Goal: Use online tool/utility: Utilize a website feature to perform a specific function

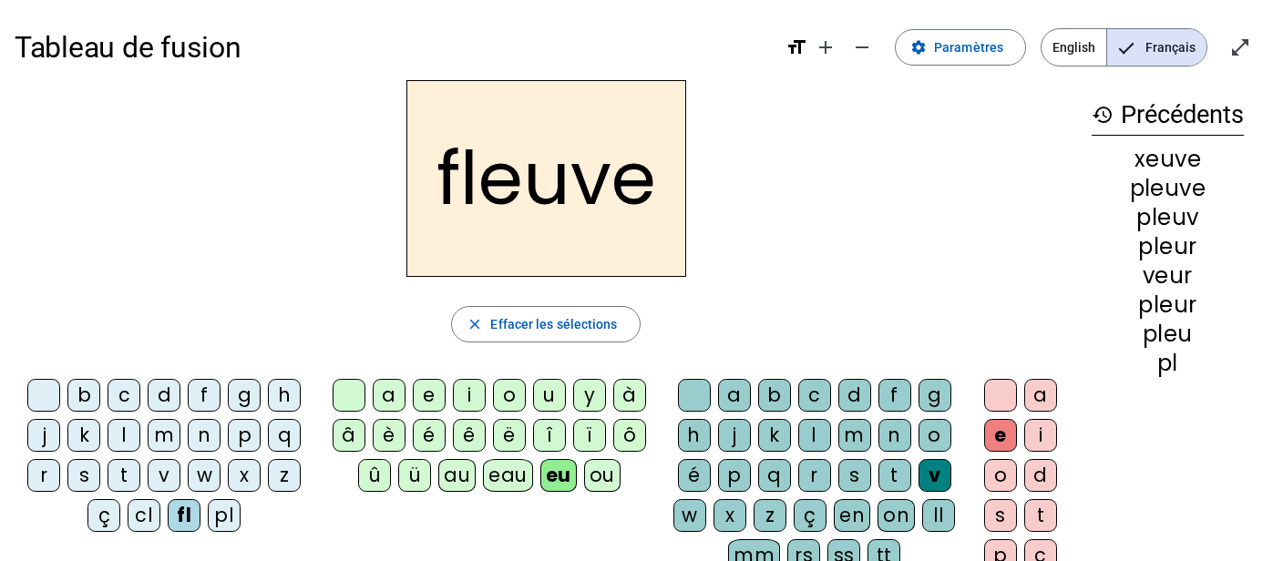
scroll to position [15, 0]
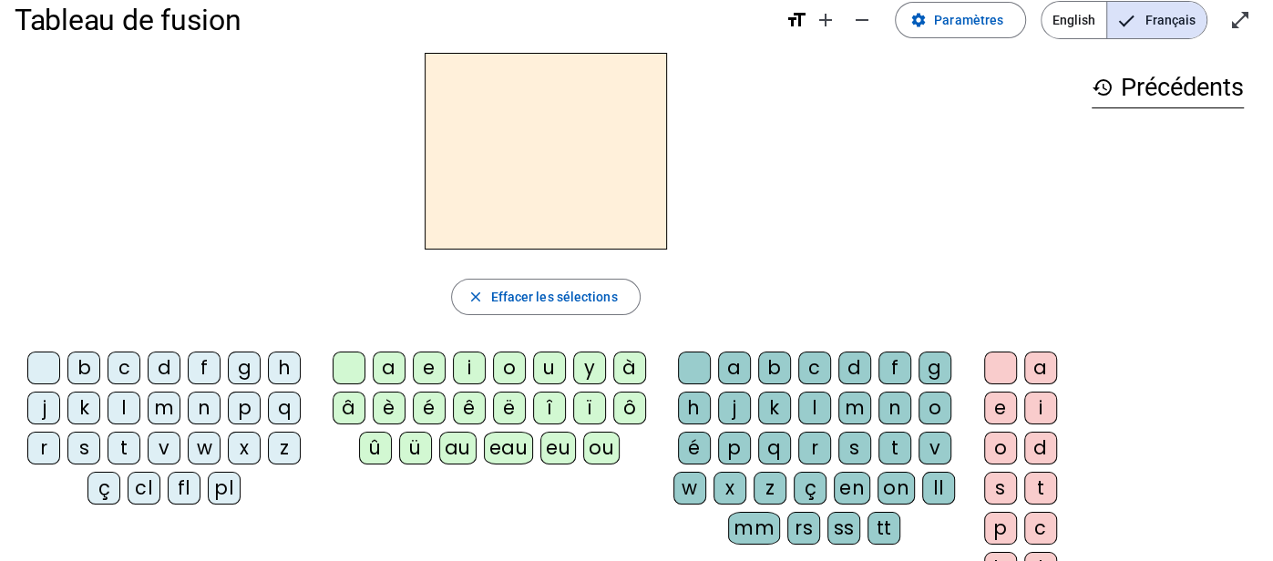
scroll to position [9, 0]
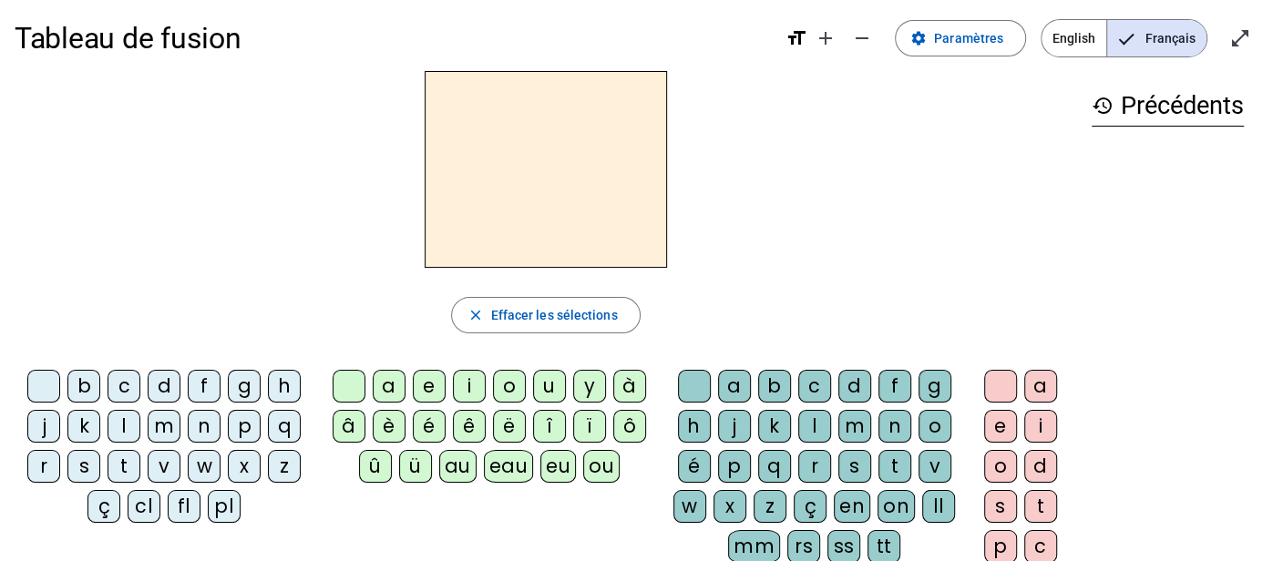
click at [236, 429] on div "p" at bounding box center [244, 426] width 33 height 33
click at [556, 467] on div "eu" at bounding box center [558, 466] width 36 height 33
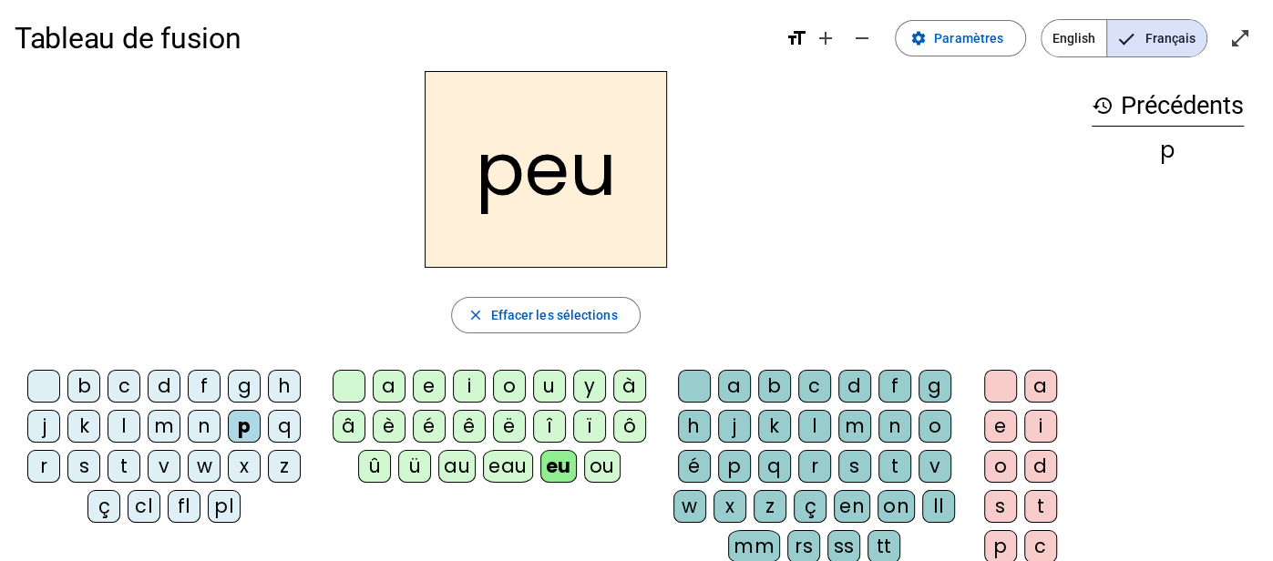
click at [815, 461] on div "r" at bounding box center [814, 466] width 33 height 33
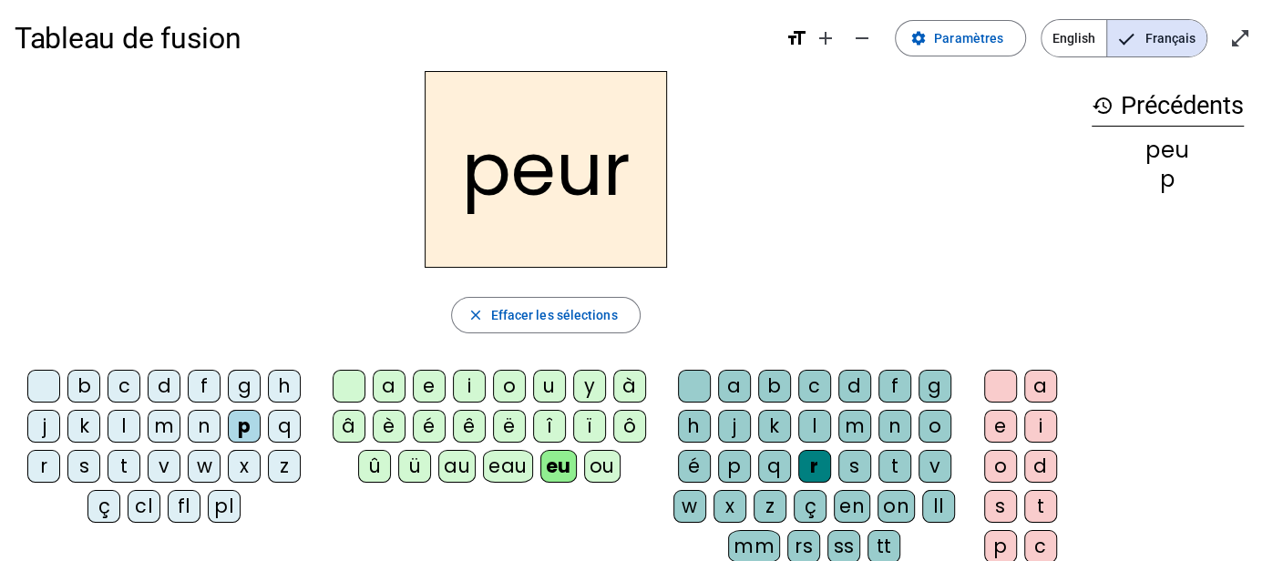
click at [121, 424] on div "l" at bounding box center [124, 426] width 33 height 33
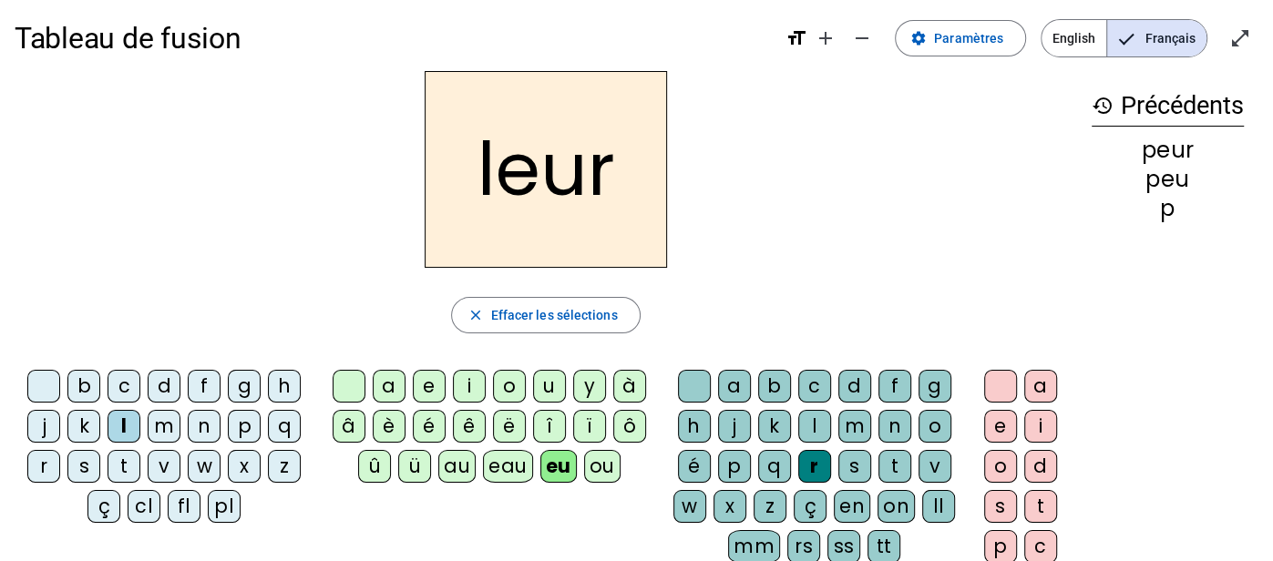
click at [190, 497] on div "fl" at bounding box center [184, 506] width 33 height 33
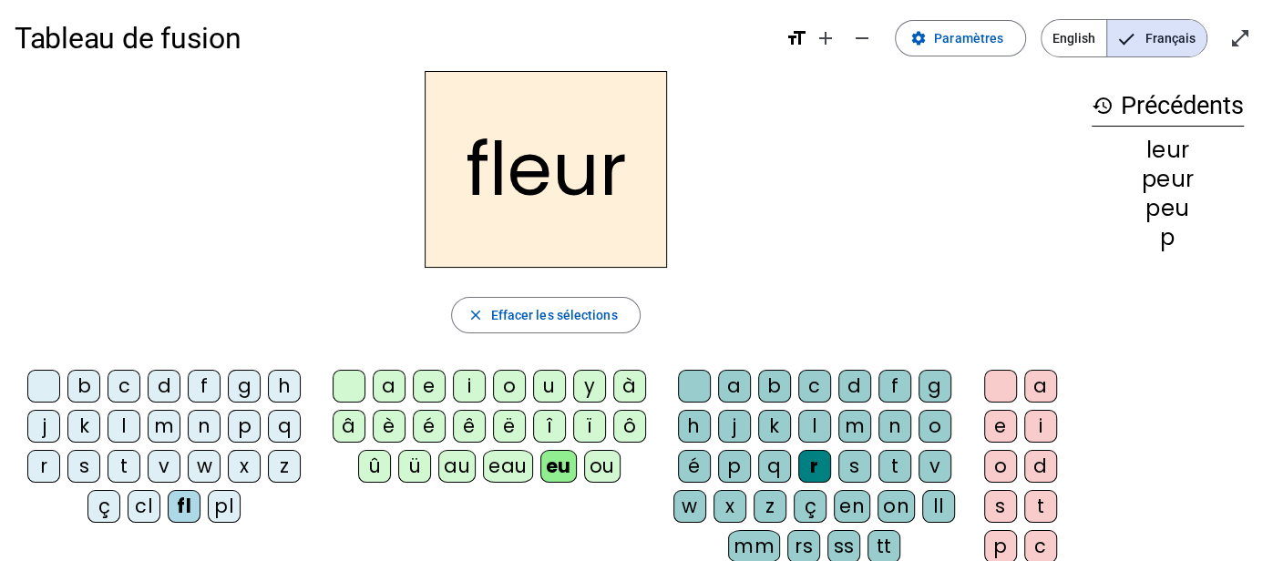
click at [216, 507] on div "pl" at bounding box center [224, 506] width 33 height 33
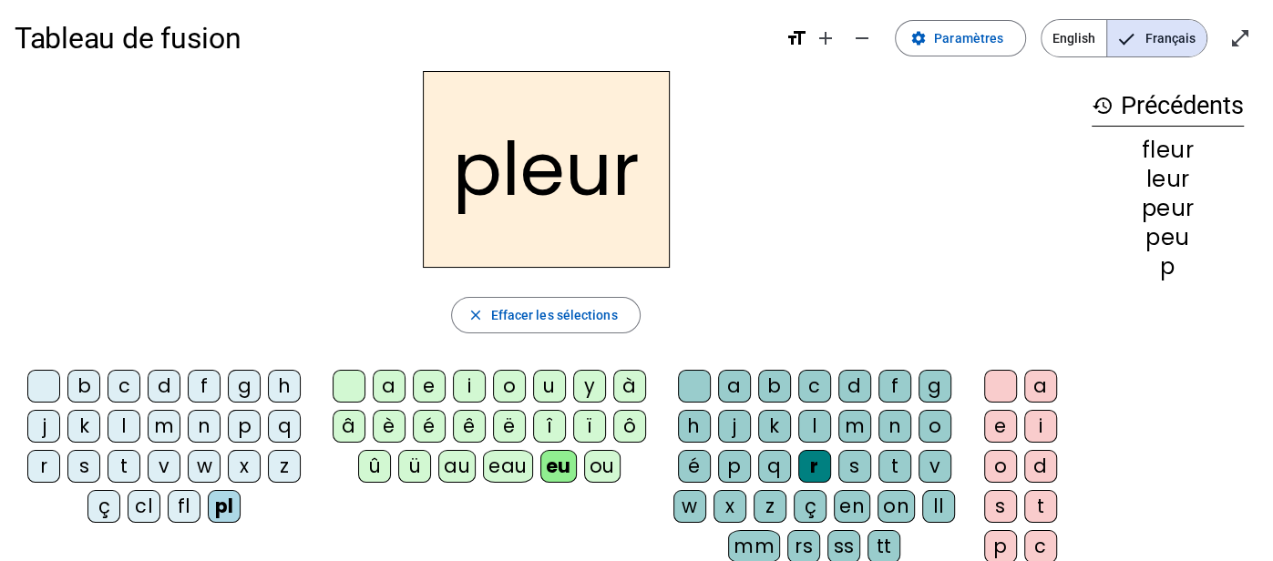
click at [678, 386] on div at bounding box center [694, 386] width 33 height 33
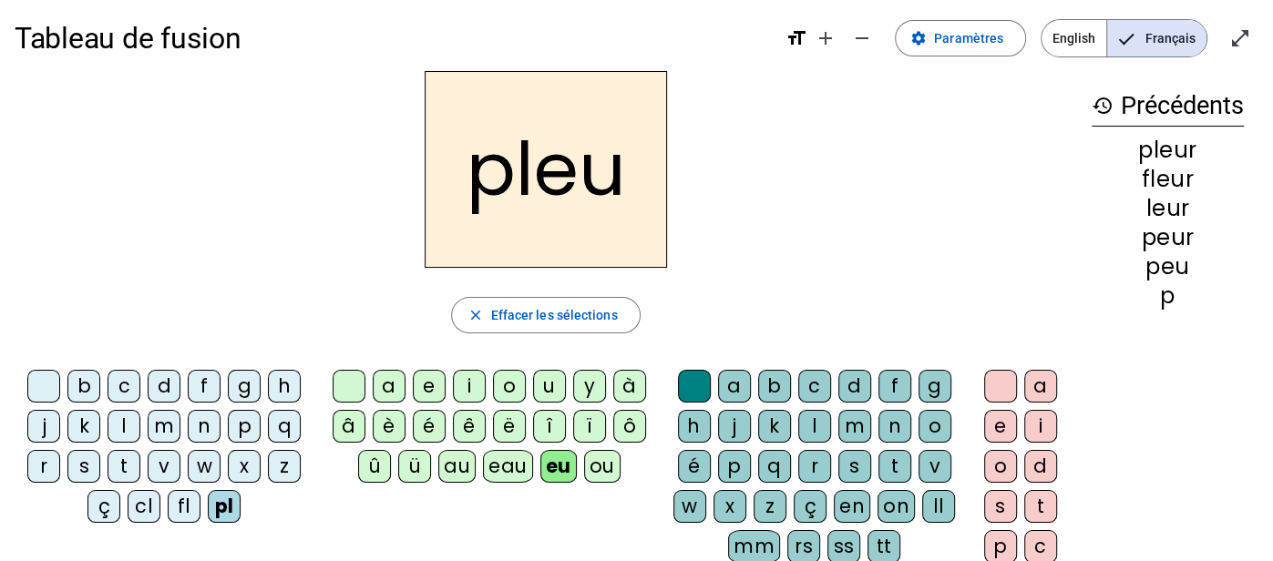
click at [918, 472] on div "v" at bounding box center [934, 466] width 33 height 33
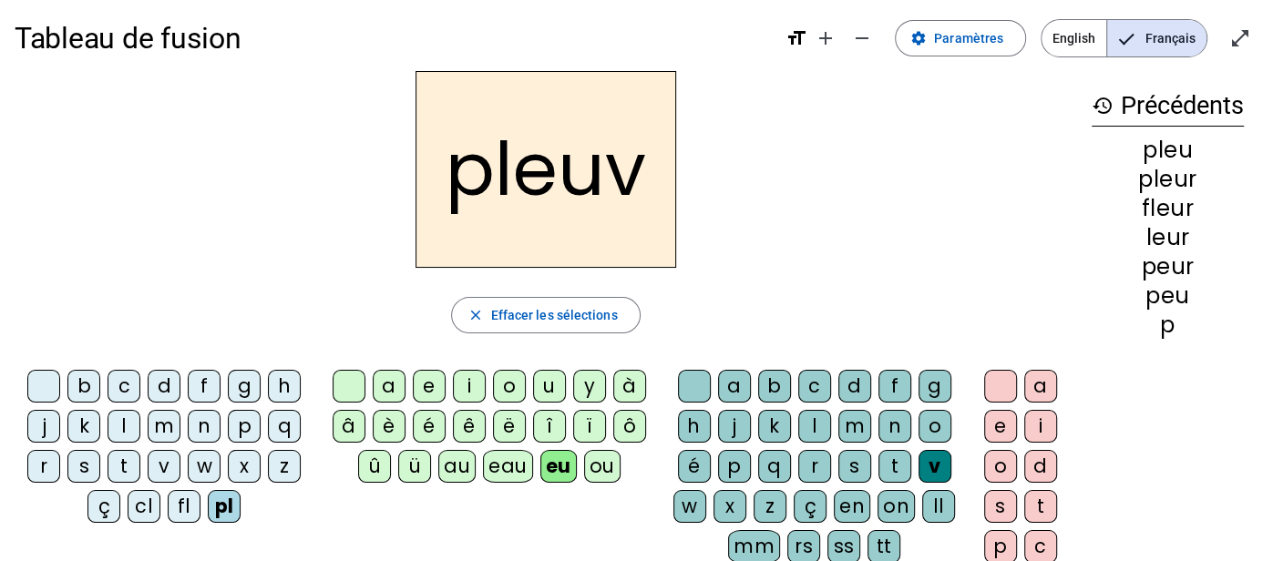
click at [1001, 418] on div "e" at bounding box center [1000, 426] width 33 height 33
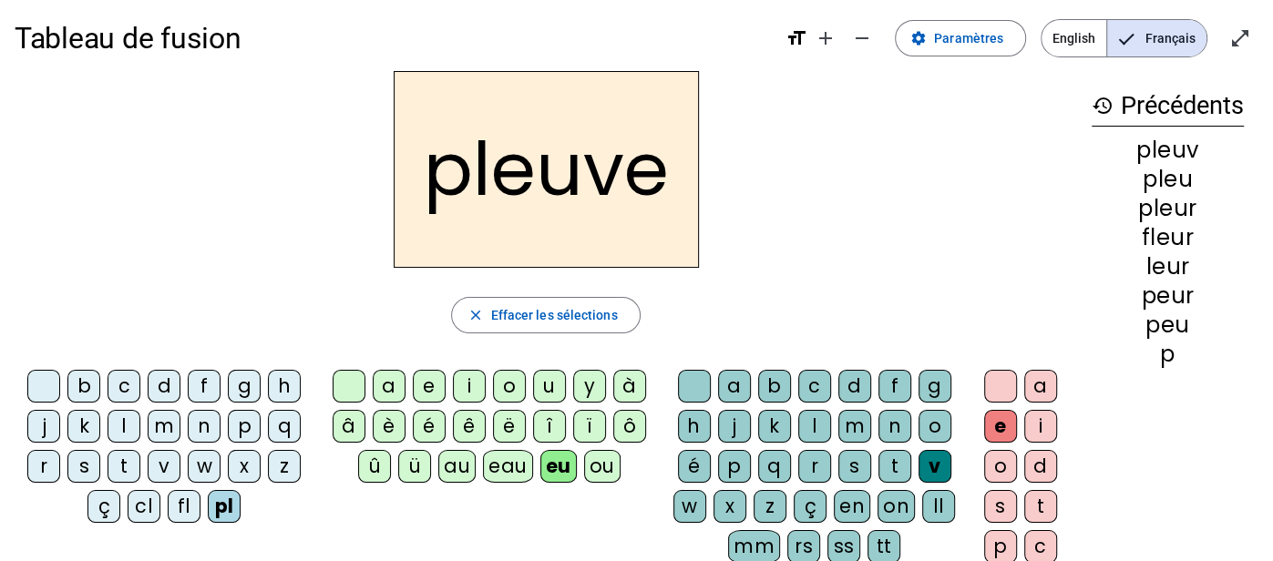
click at [177, 509] on div "fl" at bounding box center [184, 506] width 33 height 33
